Goal: Check status: Check status

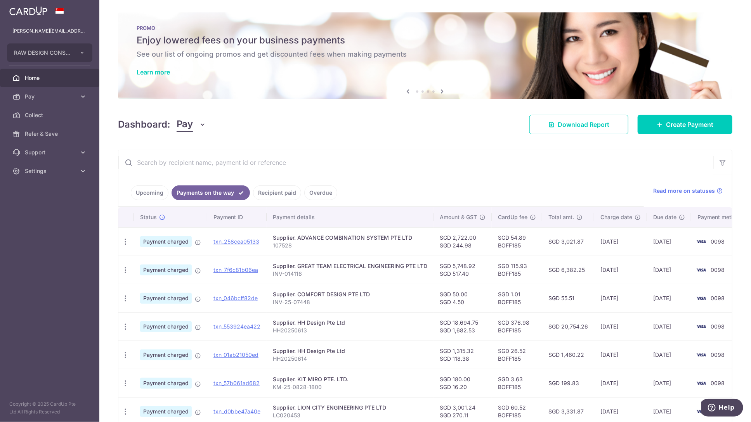
scroll to position [74, 0]
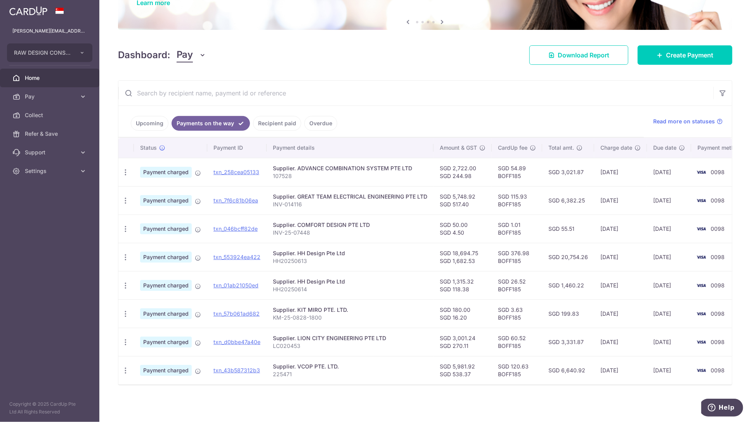
click at [274, 118] on link "Recipient paid" at bounding box center [277, 123] width 48 height 15
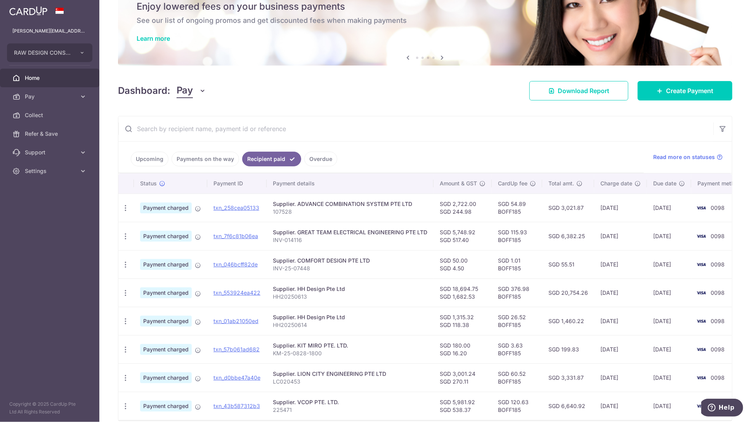
scroll to position [58, 0]
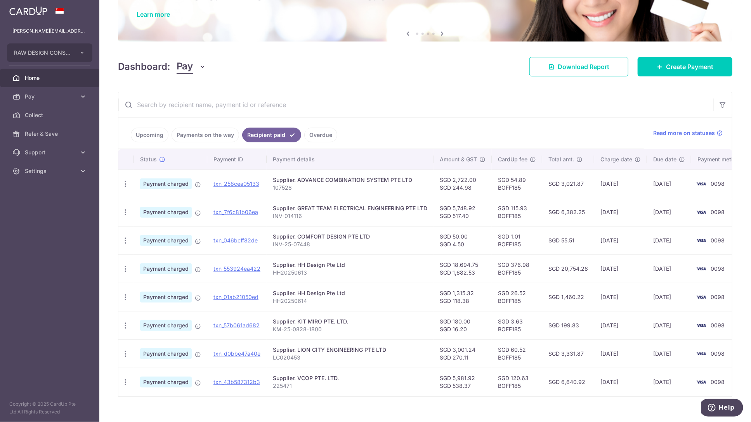
click at [316, 132] on link "Overdue" at bounding box center [320, 135] width 33 height 15
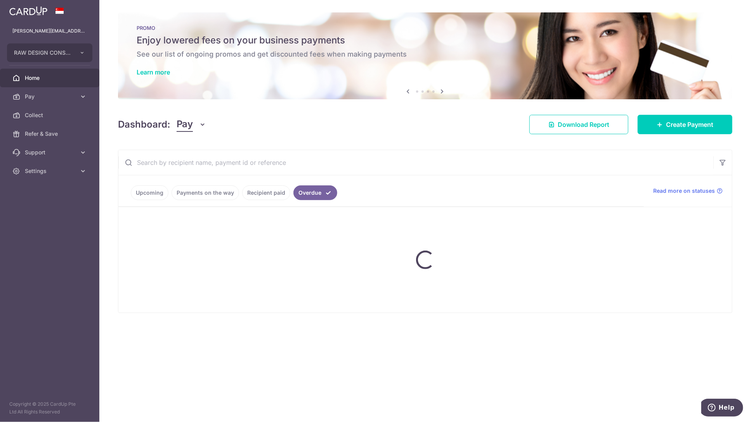
scroll to position [0, 0]
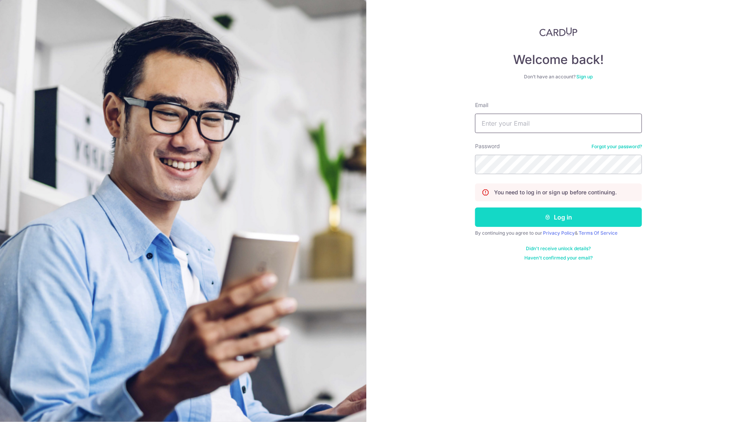
type input "[PERSON_NAME][EMAIL_ADDRESS][DOMAIN_NAME]"
click at [546, 219] on icon "submit" at bounding box center [548, 217] width 6 height 6
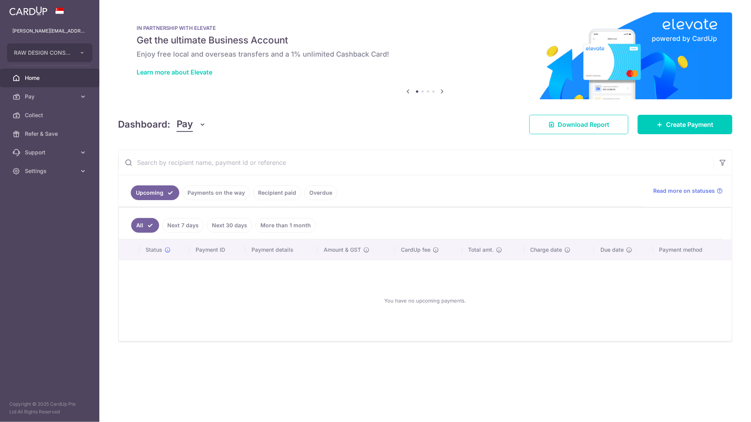
click at [215, 194] on link "Payments on the way" at bounding box center [216, 192] width 68 height 15
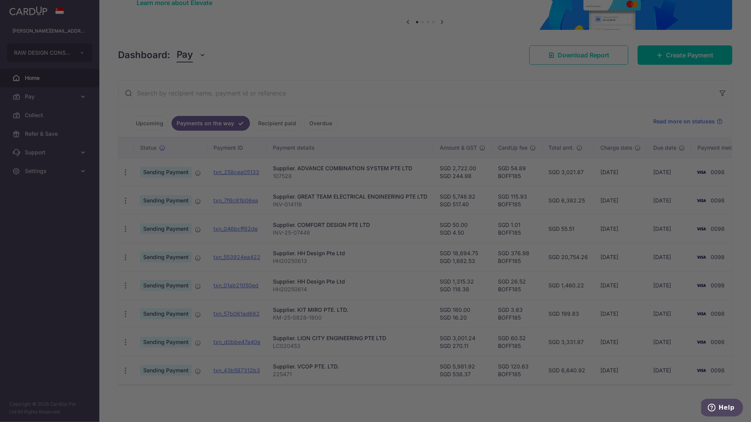
scroll to position [74, 0]
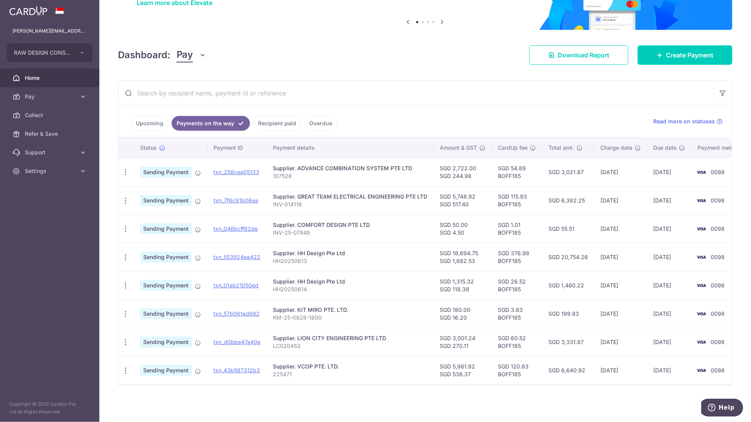
click at [263, 120] on link "Recipient paid" at bounding box center [277, 123] width 48 height 15
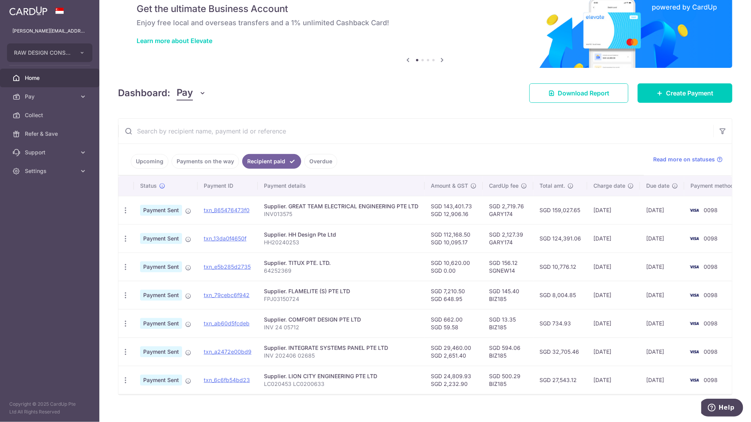
scroll to position [46, 0]
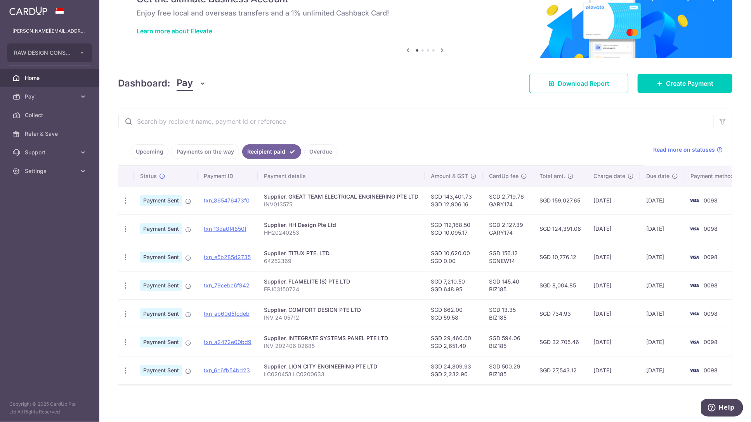
click at [318, 144] on link "Overdue" at bounding box center [320, 151] width 33 height 15
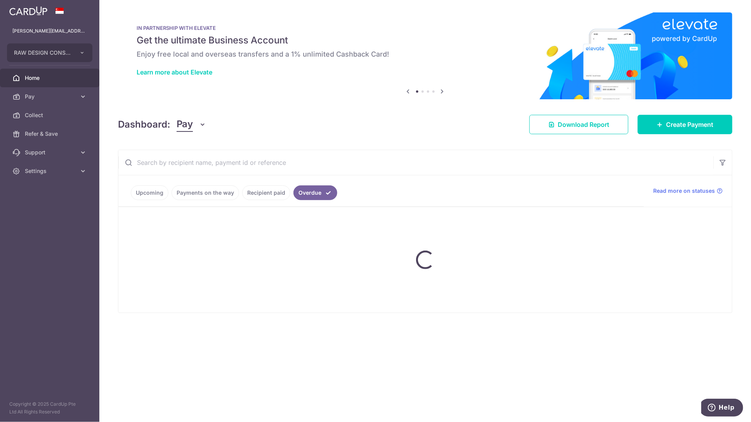
scroll to position [0, 0]
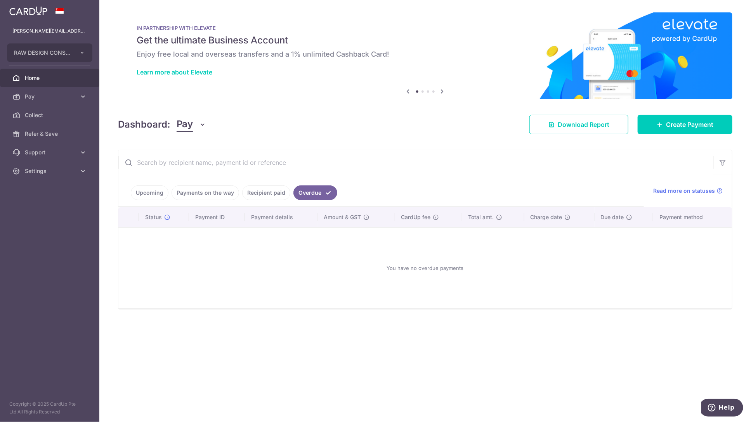
click at [190, 193] on link "Payments on the way" at bounding box center [206, 192] width 68 height 15
